Goal: Task Accomplishment & Management: Manage account settings

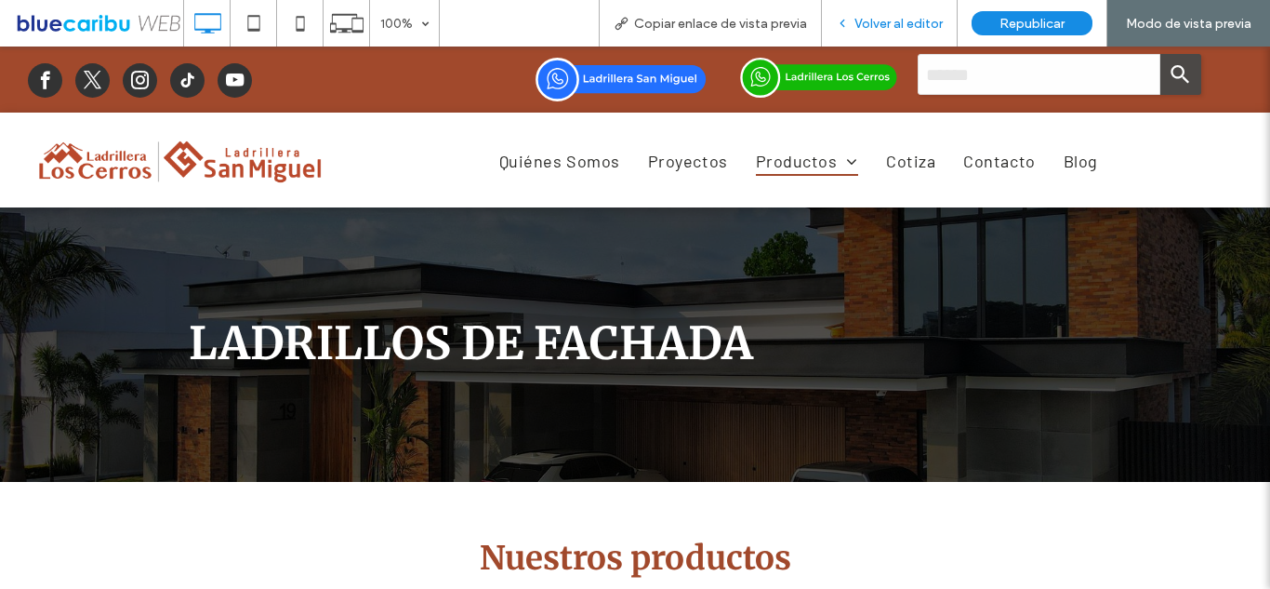
click at [847, 14] on div "Volver al editor" at bounding box center [890, 23] width 136 height 47
click at [897, 25] on span "Volver al editor" at bounding box center [899, 24] width 88 height 16
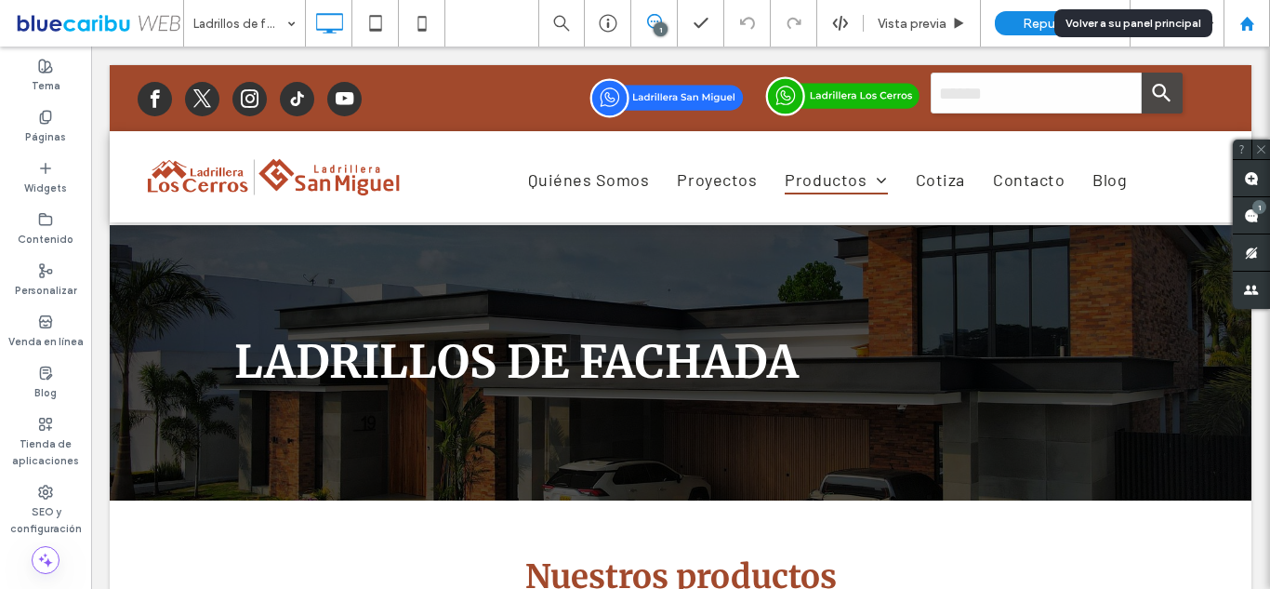
click at [1243, 27] on use at bounding box center [1247, 23] width 14 height 14
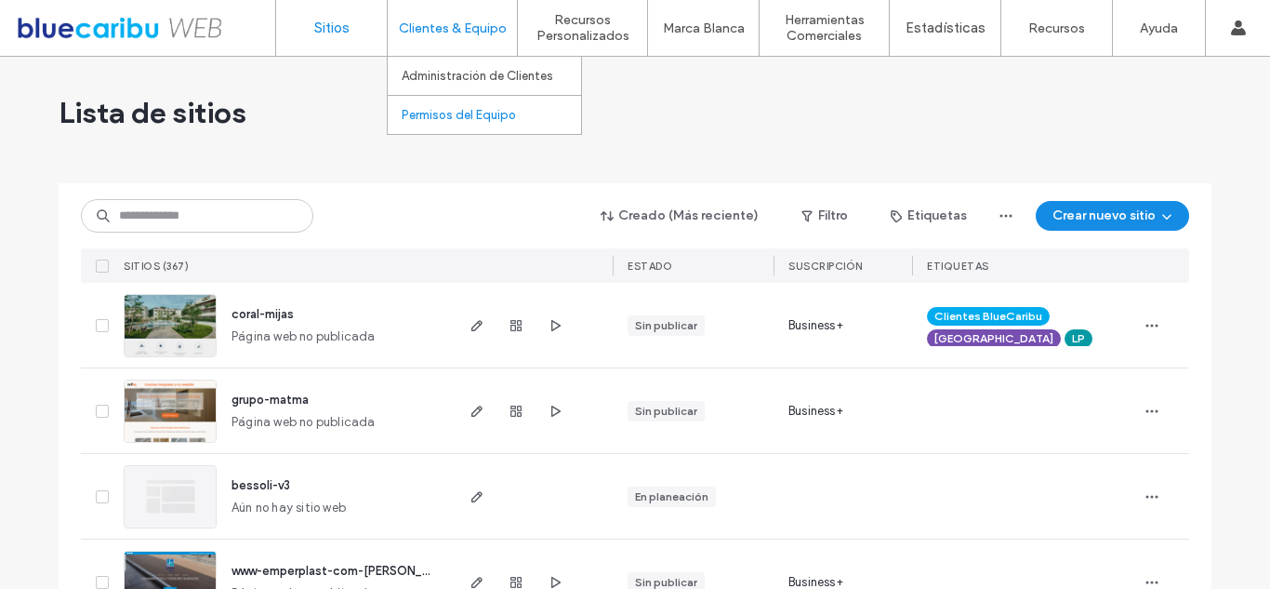
click at [417, 117] on label "Permisos del Equipo" at bounding box center [459, 115] width 114 height 14
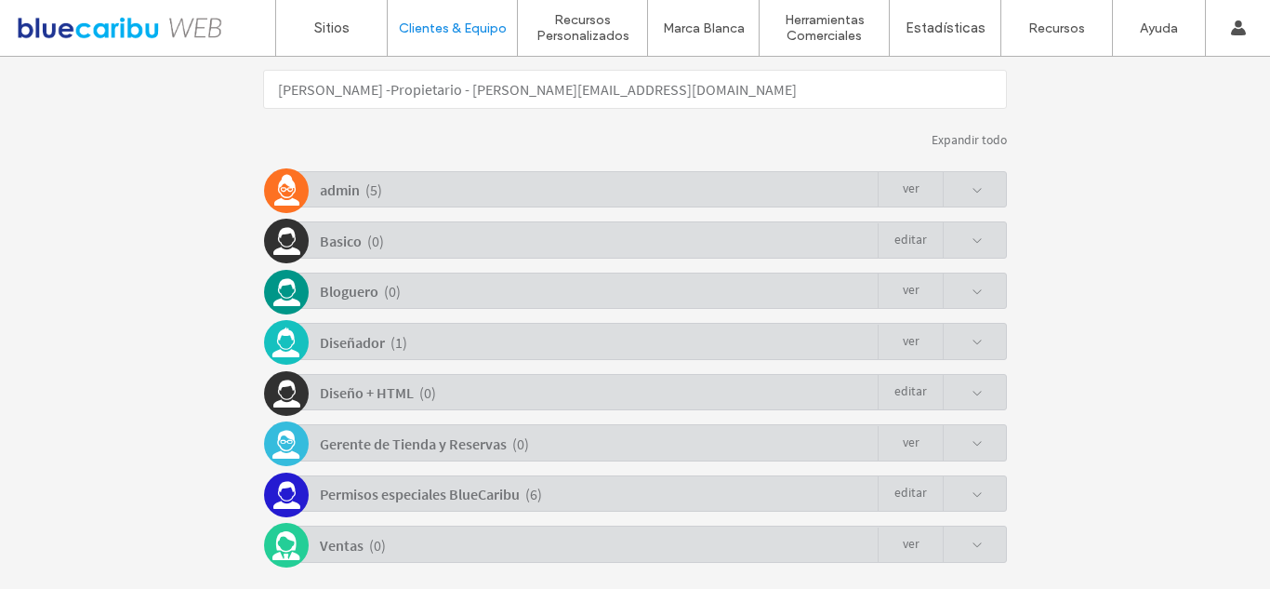
scroll to position [464, 0]
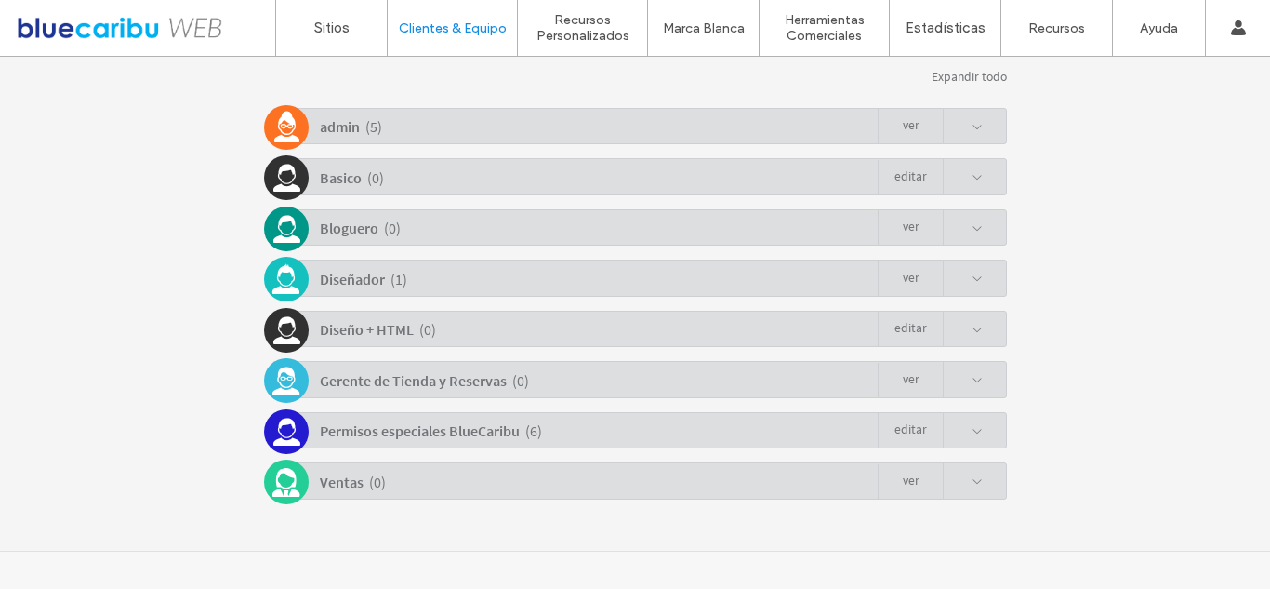
click at [961, 431] on span at bounding box center [963, 430] width 40 height 35
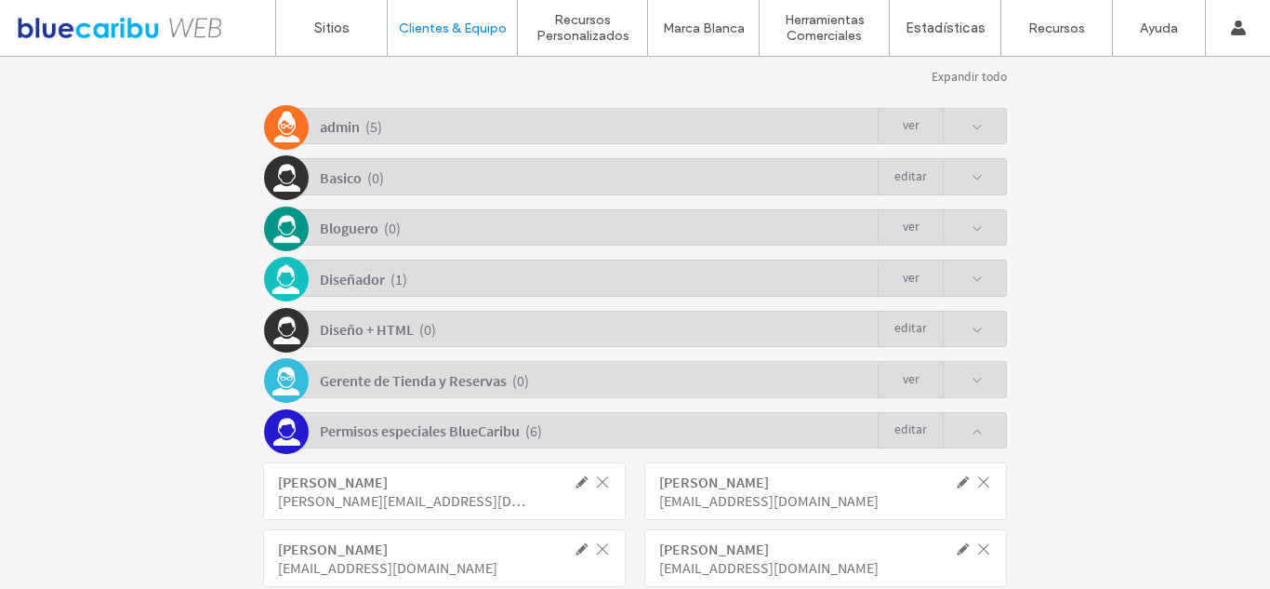
click at [914, 426] on link "Editar" at bounding box center [910, 430] width 65 height 35
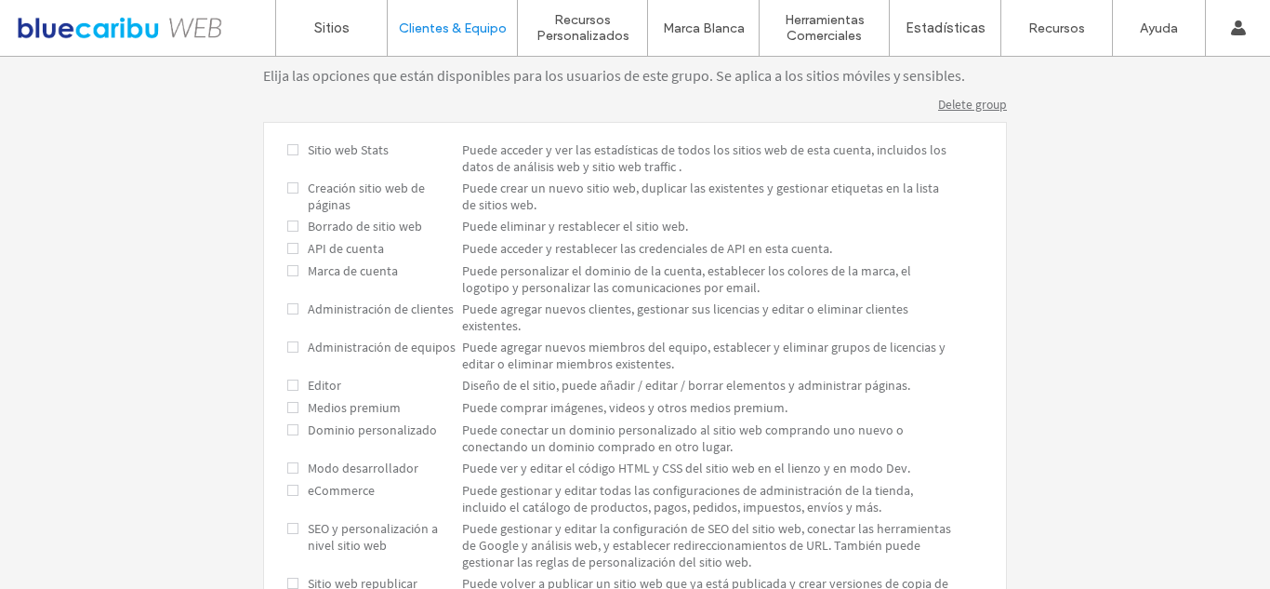
click at [287, 311] on span at bounding box center [292, 308] width 11 height 17
click at [291, 349] on span at bounding box center [292, 347] width 11 height 17
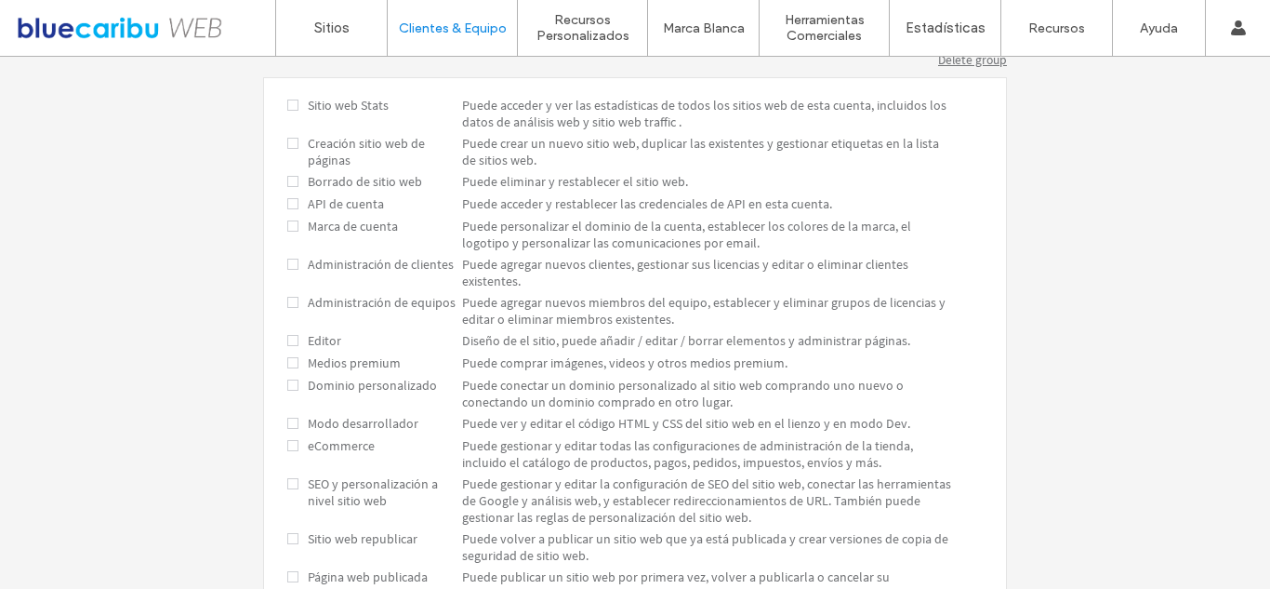
scroll to position [428, 0]
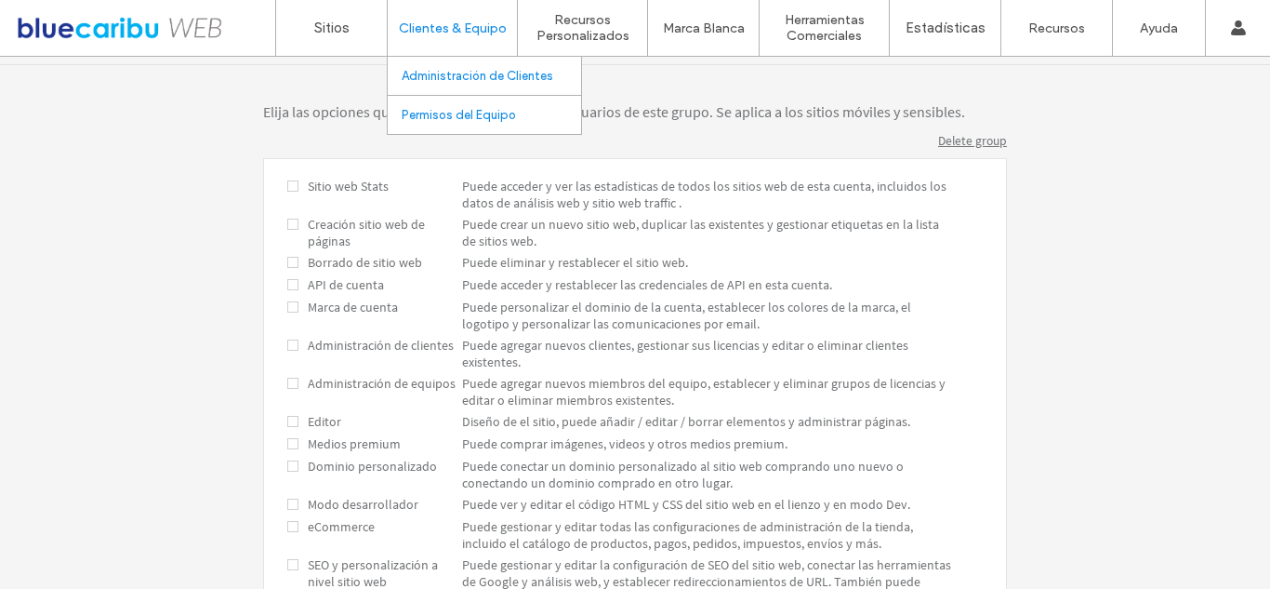
click at [458, 73] on label "Administración de Clientes" at bounding box center [478, 76] width 152 height 14
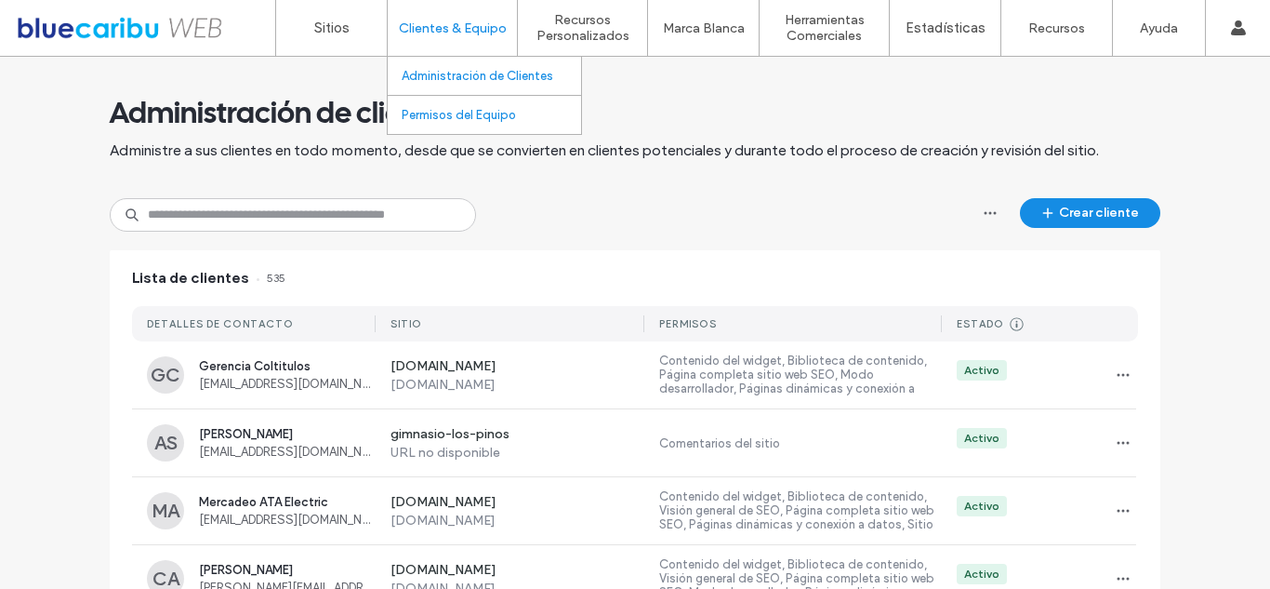
click at [453, 124] on link "Permisos del Equipo" at bounding box center [491, 115] width 179 height 38
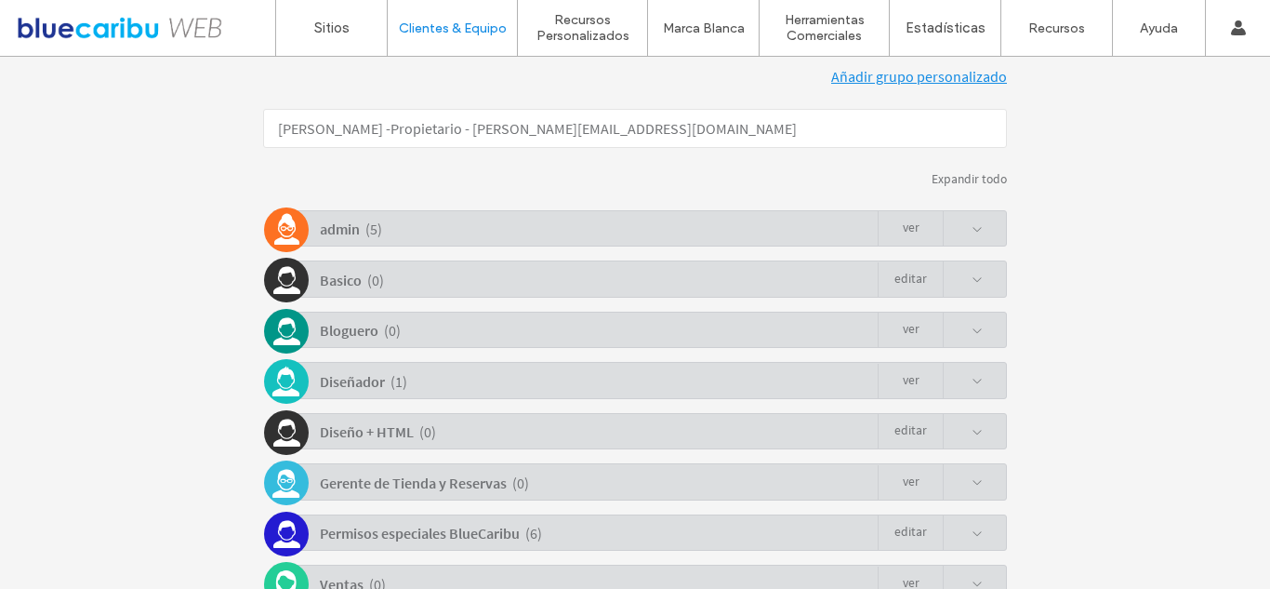
scroll to position [464, 0]
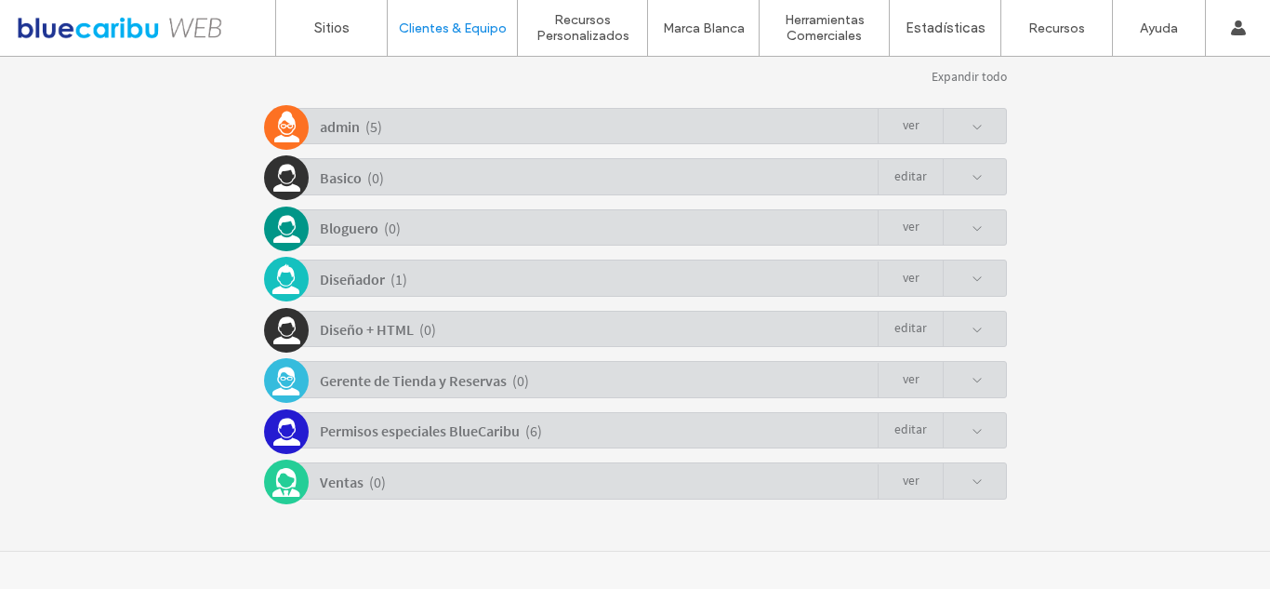
click at [976, 428] on span at bounding box center [977, 431] width 11 height 11
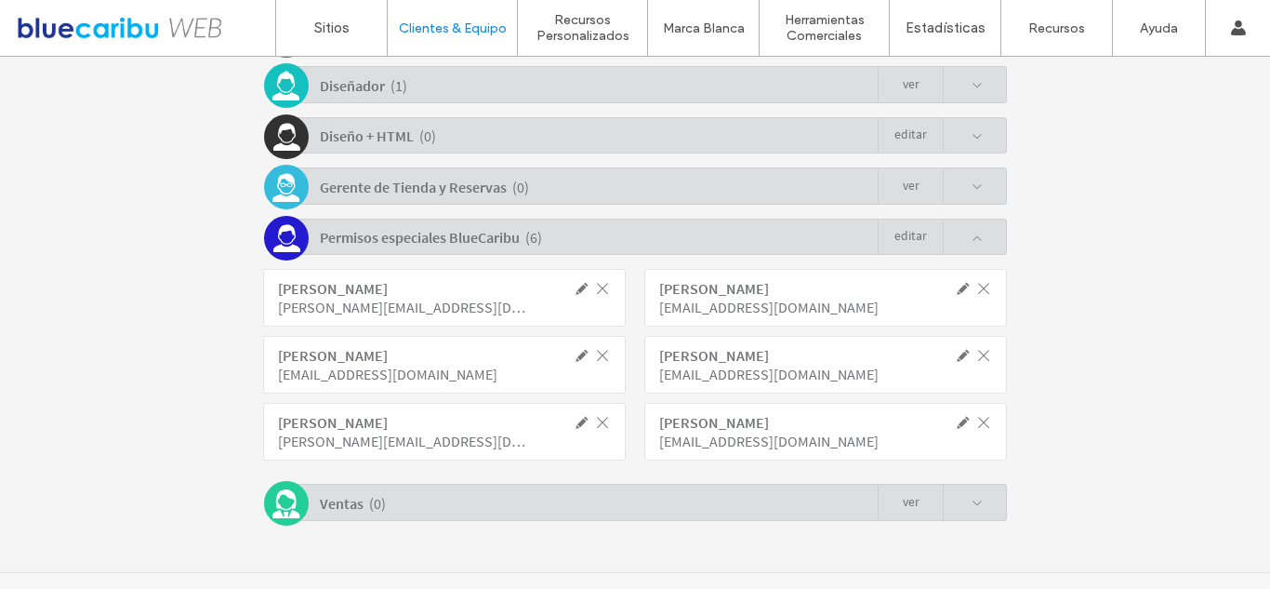
scroll to position [679, 0]
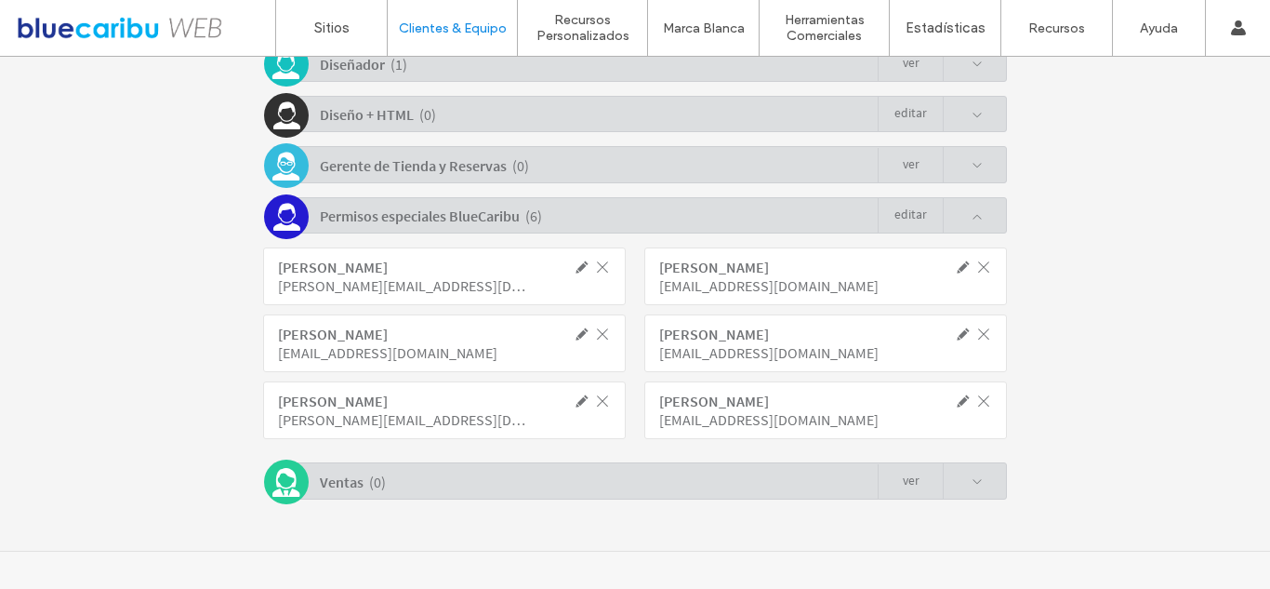
click at [576, 337] on span at bounding box center [582, 334] width 17 height 17
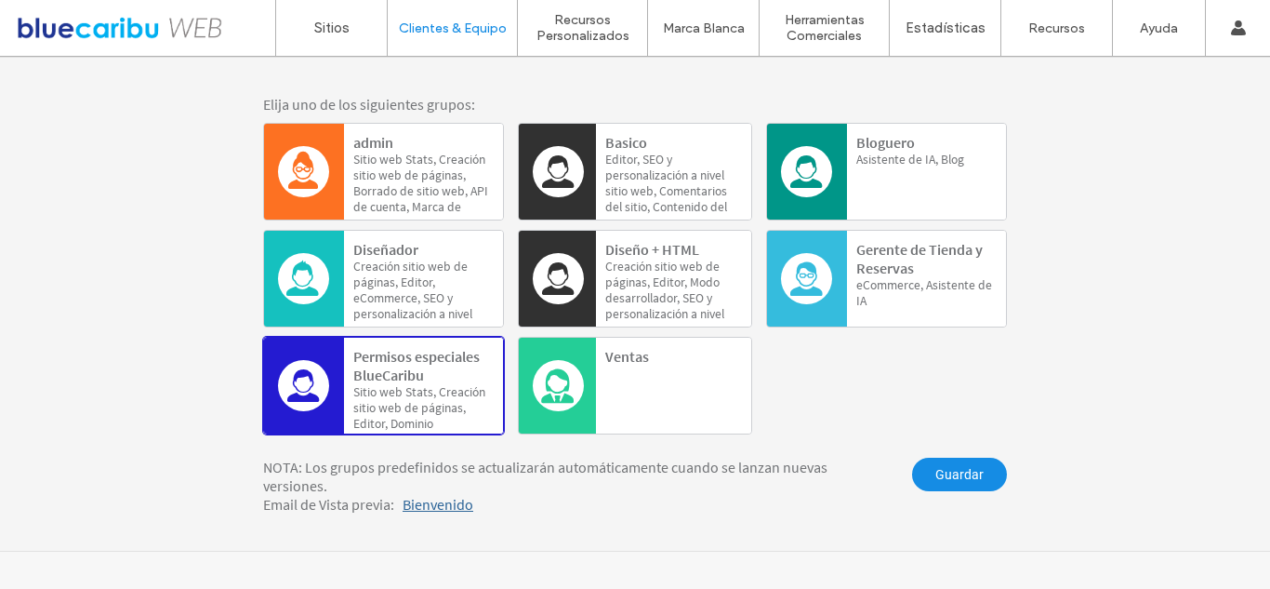
scroll to position [491, 0]
click at [382, 150] on b "admin" at bounding box center [373, 142] width 40 height 19
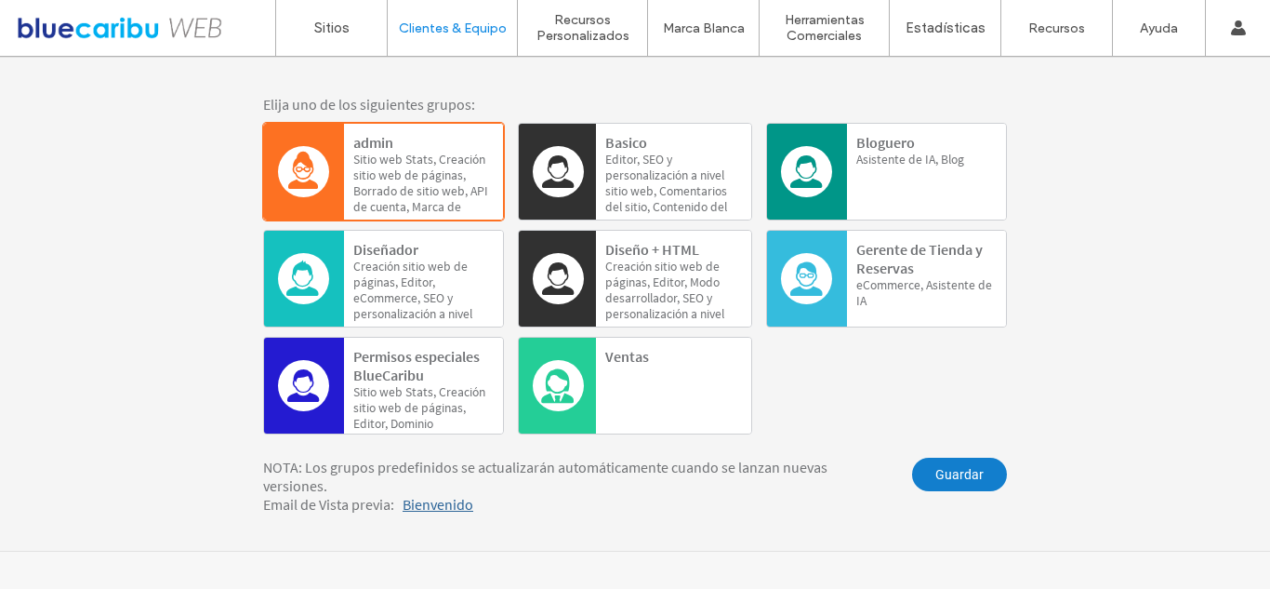
click at [926, 477] on span "Guardar" at bounding box center [959, 474] width 95 height 33
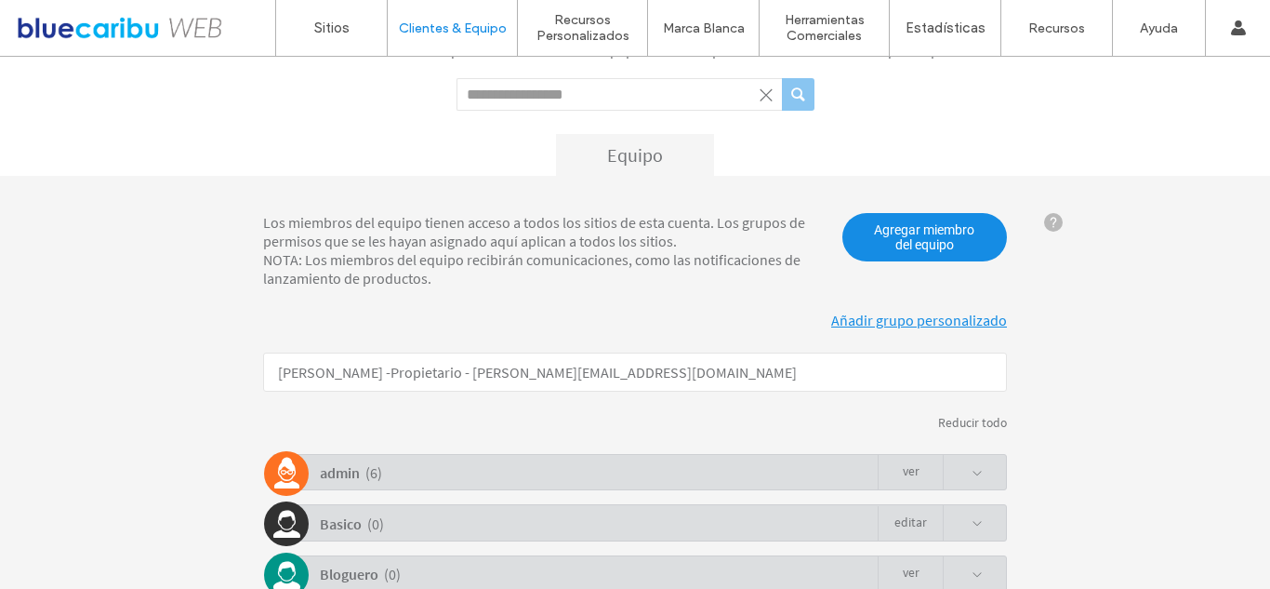
scroll to position [307, 0]
